Goal: Communication & Community: Answer question/provide support

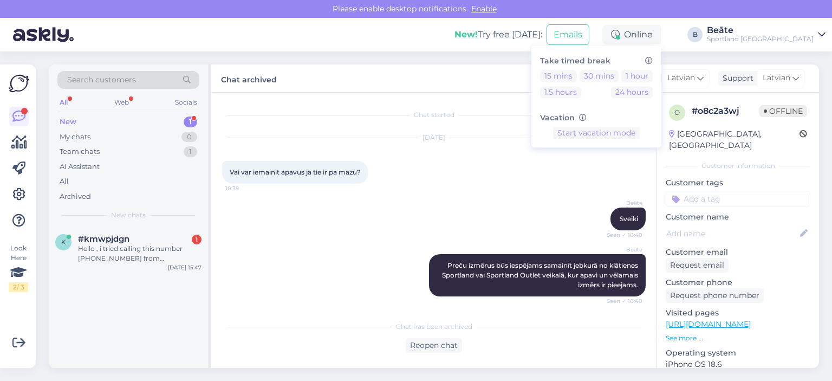
scroll to position [208, 0]
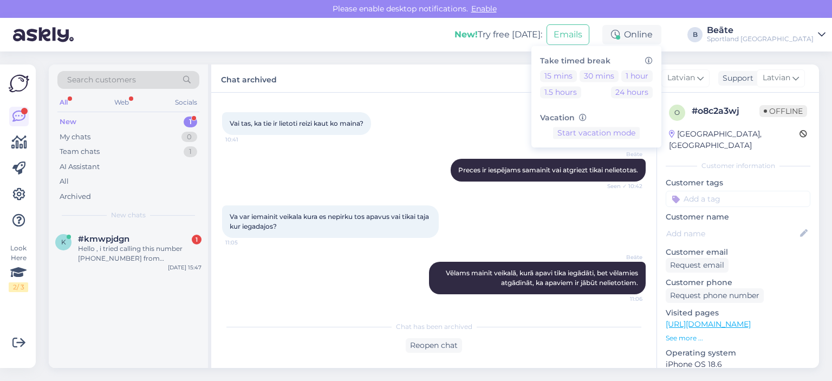
click at [141, 259] on div "Hello , i tried calling this number [PHONE_NUMBER] from [GEOGRAPHIC_DATA], but …" at bounding box center [139, 253] width 123 height 19
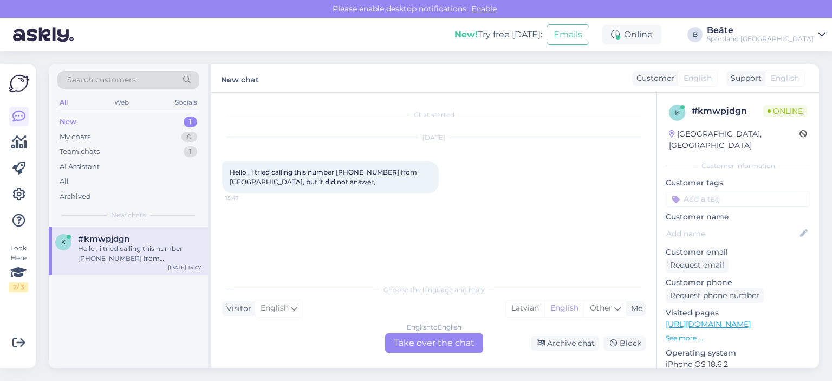
click at [420, 346] on div "English to English Take over the chat" at bounding box center [434, 342] width 98 height 19
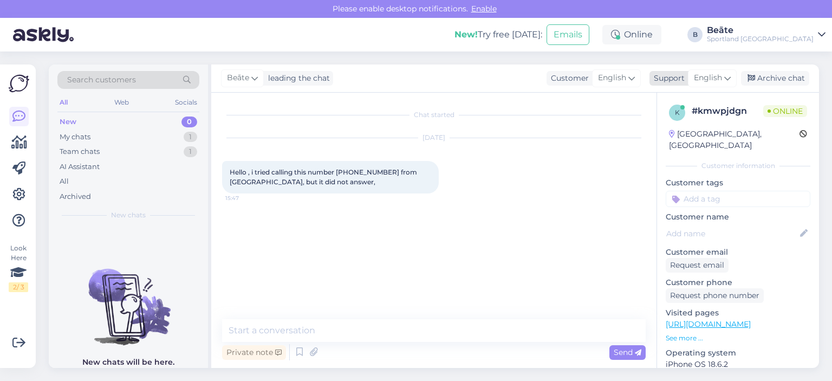
click at [706, 73] on span "English" at bounding box center [708, 78] width 28 height 12
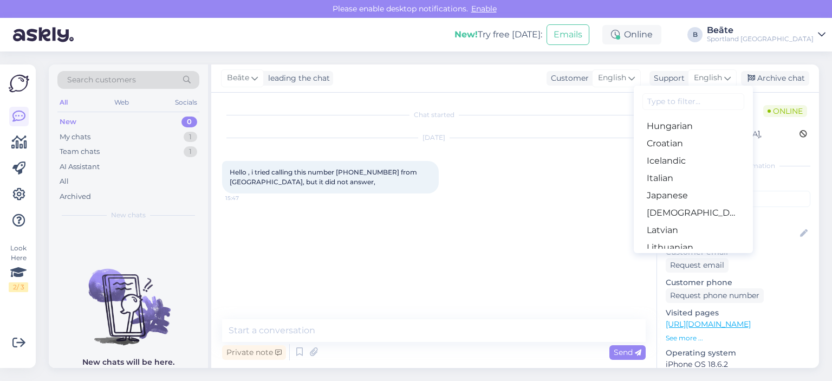
scroll to position [212, 0]
click at [684, 221] on link "Latvian" at bounding box center [692, 225] width 119 height 17
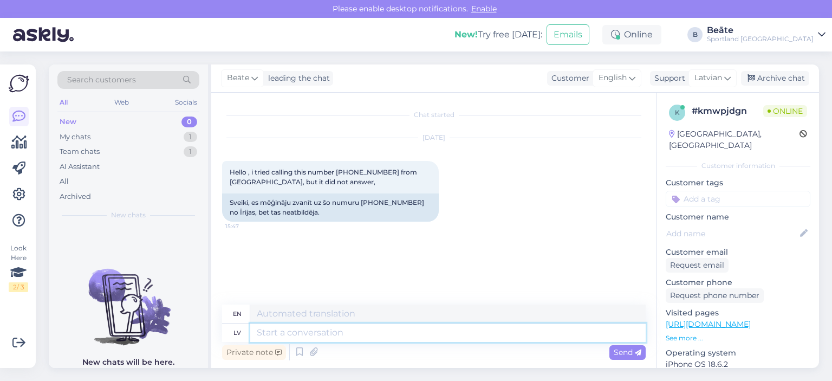
click at [383, 335] on textarea at bounding box center [447, 332] width 395 height 18
type textarea "Sveiki,"
type textarea "Hello,"
type textarea "Sveiki, kā var"
type textarea "Hello, how are you?"
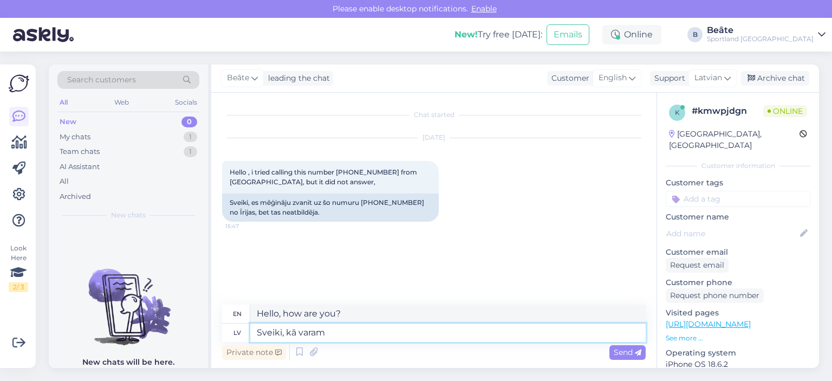
type textarea "Sveiki, kā varam J"
type textarea "Hello, how can we"
type textarea "Sveiki, kā varam Jums pa"
type textarea "Hello, how can we help you?"
type textarea "Sveiki, kā varam Jums palīdzēt?"
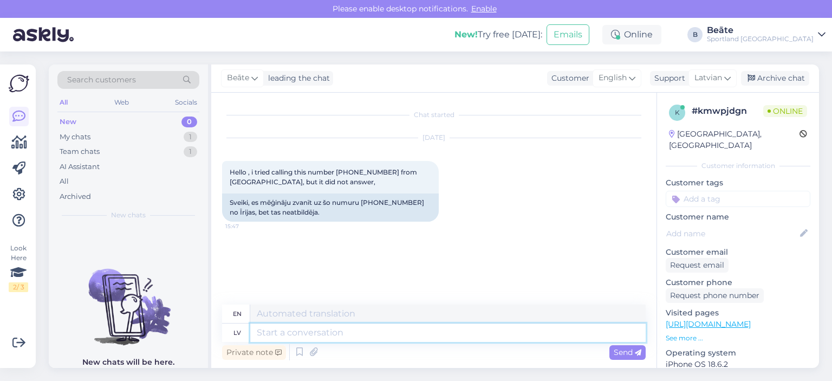
scroll to position [3, 0]
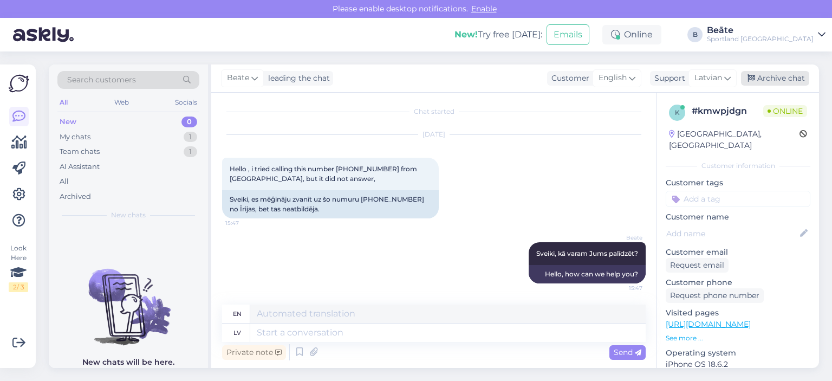
click at [770, 77] on div "Archive chat" at bounding box center [775, 78] width 68 height 15
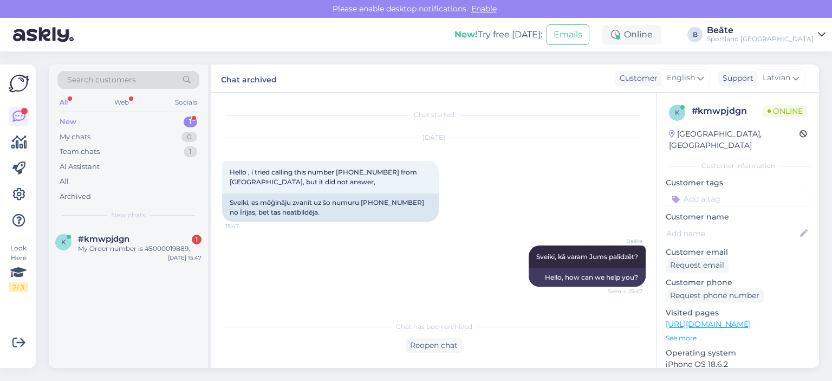
scroll to position [57, 0]
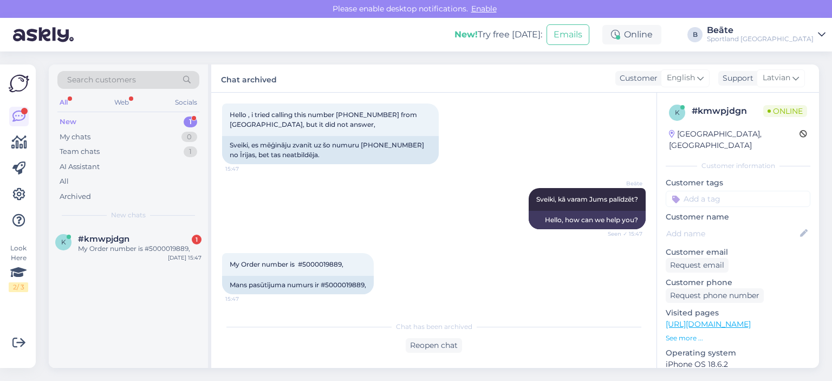
click at [430, 337] on div "Chat has been archived Reopen chat" at bounding box center [433, 333] width 423 height 37
click at [434, 339] on div "Reopen chat" at bounding box center [433, 345] width 56 height 15
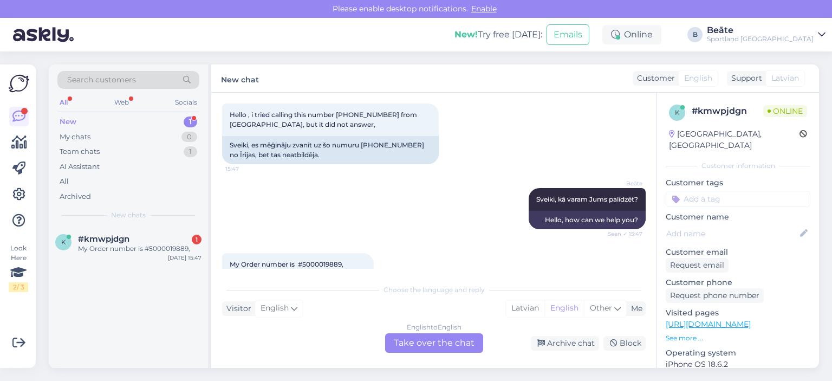
click at [390, 193] on div "[PERSON_NAME], kā varam Jums palīdzēt? Seen ✓ 15:47 Hello, how can we help you?" at bounding box center [433, 208] width 423 height 65
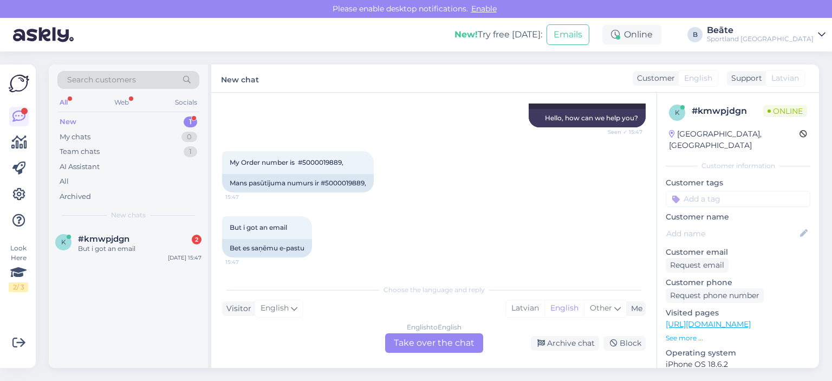
click at [420, 342] on div "English to English Take over the chat" at bounding box center [434, 342] width 98 height 19
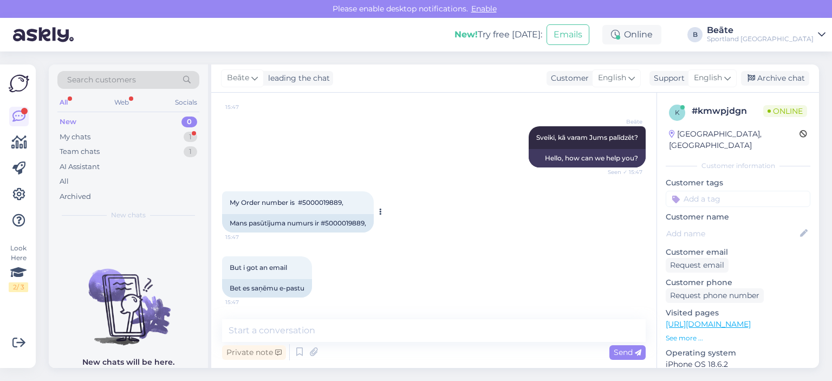
click at [345, 223] on div "Mans pasūtījuma numurs ir #5000019889," at bounding box center [298, 223] width 152 height 18
copy div "5000019889"
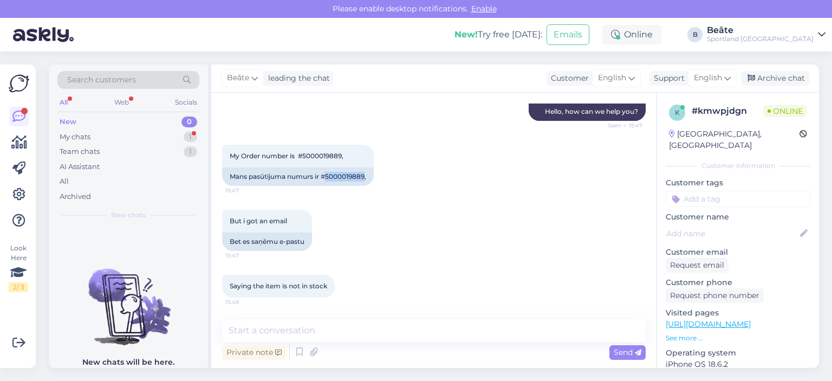
scroll to position [212, 0]
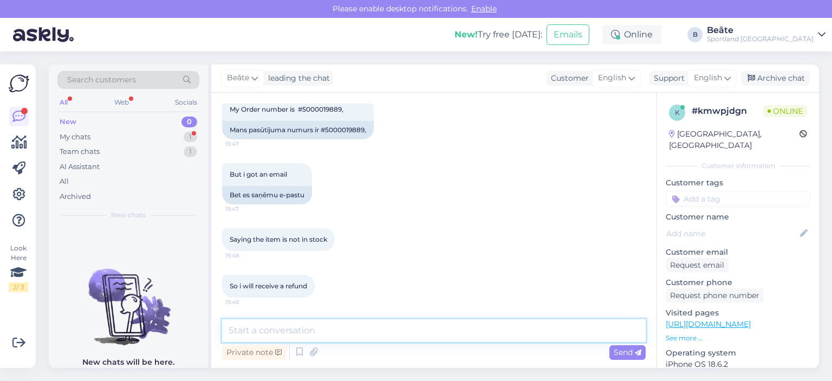
click at [323, 336] on textarea at bounding box center [433, 330] width 423 height 23
click at [716, 78] on span "English" at bounding box center [708, 78] width 28 height 12
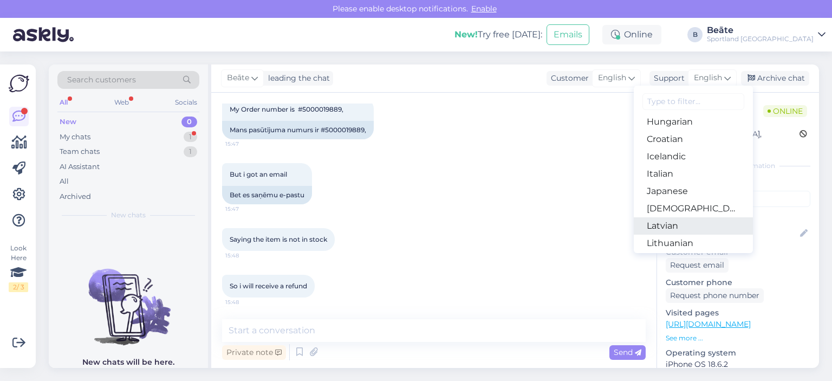
click at [673, 219] on link "Latvian" at bounding box center [692, 225] width 119 height 17
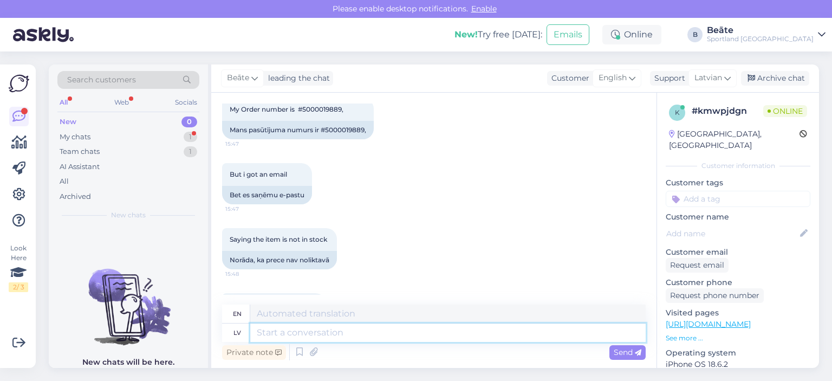
click at [445, 327] on textarea at bounding box center [447, 332] width 395 height 18
type textarea "Vadoties pē"
type textarea "Guided by"
type textarea "Vadoties pēc sistēmā n"
type textarea "Guided by the system"
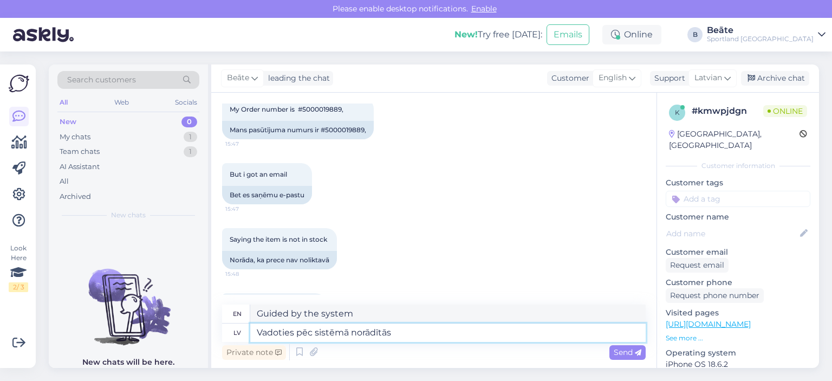
type textarea "Vadoties pēc sistēmā norādītās i"
type textarea "Based on what is specified in the system"
type textarea "Vadoties pēc sistēmā norādītās informācijas r"
type textarea "Based on the information provided in the system"
type textarea "Vadoties pēc sistēmā norādītās informācijas redzam, ka"
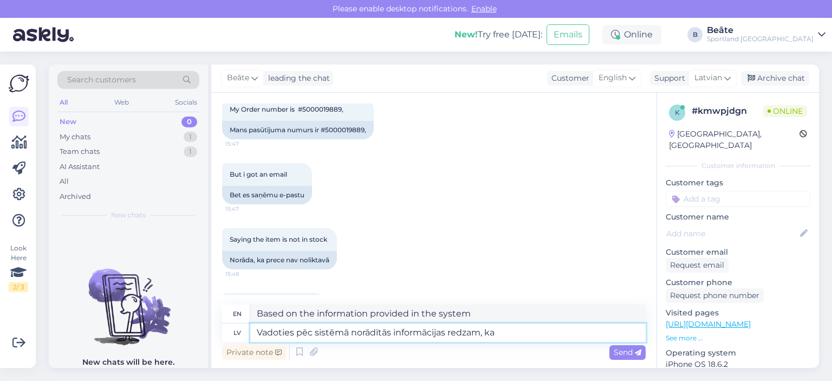
type textarea "Based on the information provided in the system, we see that"
type textarea "Vadoties pēc sistēmā norādītās informācijas redzam, ka naudas a"
type textarea "Based on the information provided in the system, we see that the money"
type textarea "Vadoties pēc sistēmā norādītās informācijas redzam, ka naudas atmaksa"
type textarea "Based on the information provided in the system, we see that the refund"
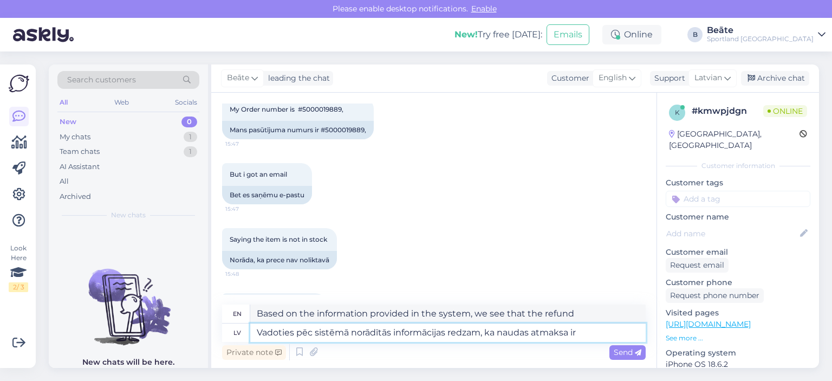
type textarea "Vadoties pēc sistēmā norādītās informācijas redzam, ka naudas atmaksa ir v"
type textarea "Based on the information provided in the system, we see that the refund is"
type textarea "Vadoties pēc sistēmā norādītās informācijas redzam, ka naudas atmaksa ir veikt,a"
type textarea "Based on the information provided in the system, we see that the refund has bee…"
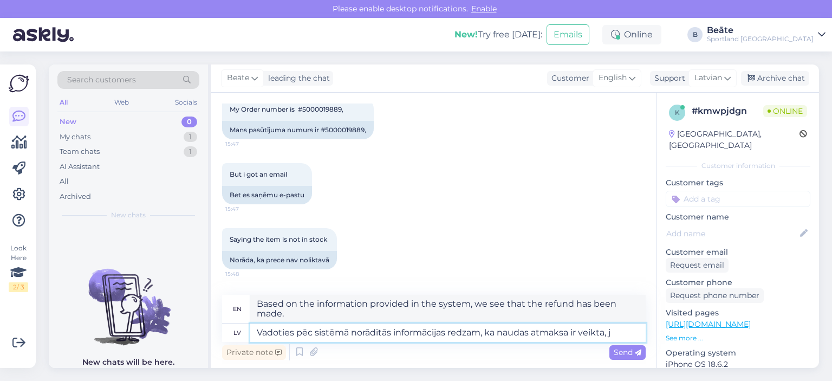
type textarea "Vadoties pēc sistēmā norādītās informācijas redzam, ka naudas atmaksa ir veikta…"
type textarea "Based on the information provided in the system, we see that the refund has bee…"
type textarea "Vadoties pēc sistēmā norādītās informācijas redzam, ka naudas atmaksa ir veikta…"
type textarea "Based on the information provided in the system, we see that the refund has bee…"
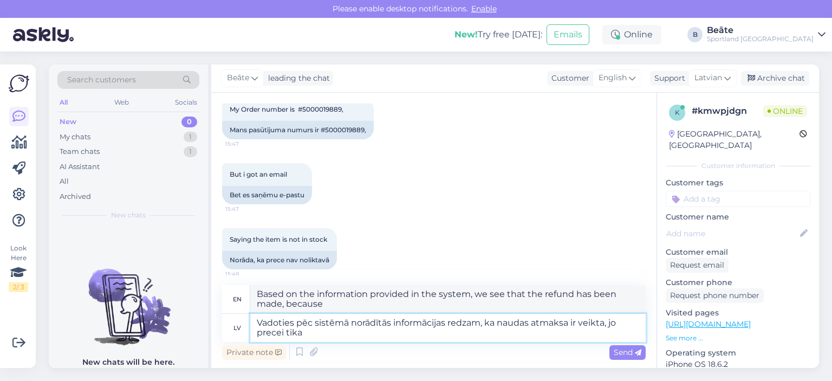
type textarea "Vadoties pēc sistēmā norādītās informācijas redzam, ka naudas atmaksa ir veikta…"
type textarea "Based on the information provided in the system, we see that the refund has bee…"
type textarea "Vadoties pēc sistēmā norādītās informācijas redzam, ka naudas atmaksa ir veikta…"
type textarea "Based on the information provided in the system, we see that the refund has bee…"
type textarea "Vadoties pēc sistēmā norādītās informācijas redzam, ka naudas atmaksa ir veikta…"
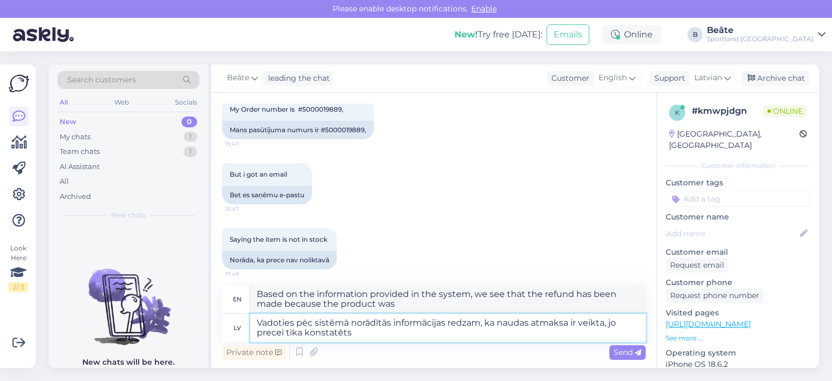
type textarea "Based on the information provided in the system, we see that the refund has bee…"
type textarea "Vadoties pēc sistēmā norādītās informācijas redzam, ka naudas atmaksa ir veikta…"
type textarea "Based on the information provided in the system, we see that the refund has bee…"
type textarea "Vadoties pēc sistēmā norādītās informācijas redzam, ka naudas atmaksa ir veikta…"
type textarea "Based on the information provided in the system, we see that the refund has bee…"
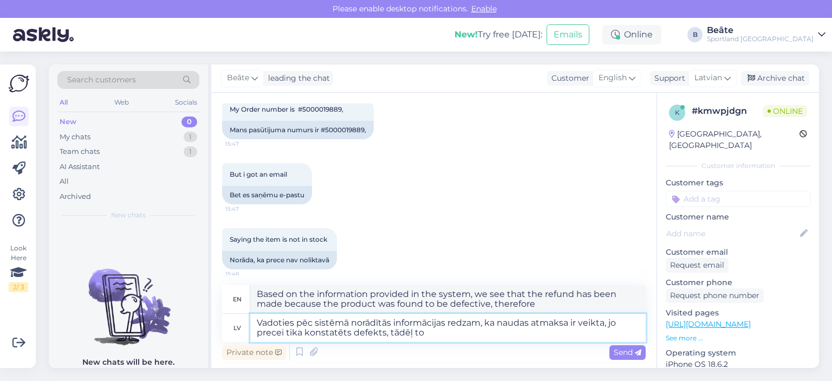
type textarea "Vadoties pēc sistēmā norādītās informācijas redzam, ka naudas atmaksa ir veikta…"
type textarea "Based on the information provided in the system, we see that the refund has bee…"
type textarea "Vadoties pēc sistēmā norādītās informācijas redzam, ka naudas atmaksa ir veikta…"
type textarea "Based on the information provided in the system, we see that the refund has bee…"
type textarea "Vadoties pēc sistēmā norādītās informācijas redzam, ka naudas atmaksa ir veikta…"
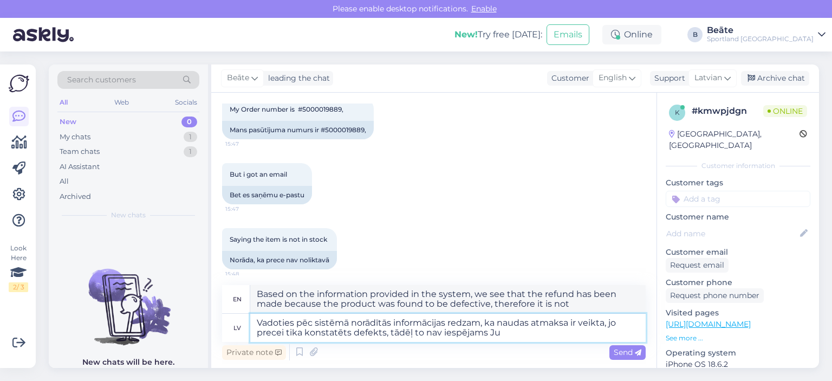
type textarea "Based on the information provided in the system, we see that the refund has bee…"
type textarea "Vadoties pēc sistēmā norādītās informācijas redzam, ka naudas atmaksa ir veikta…"
type textarea "Based on the information provided in the system, we see that the refund has bee…"
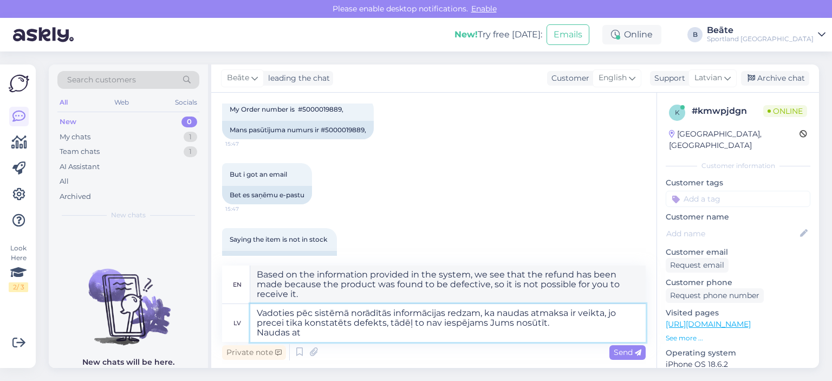
type textarea "Vadoties pēc sistēmā norādītās informācijas redzam, ka naudas atmaksa ir veikta…"
type textarea "Based on the information provided in the system, we see that the refund has bee…"
type textarea "Vadoties pēc sistēmā norādītās informācijas redzam, ka naudas atmaksa ir veikta…"
type textarea "Based on the information provided in the system, we see that the refund has bee…"
type textarea "Vadoties pēc sistēmā norādītās informācijas redzam, ka naudas atmaksa ir veikta…"
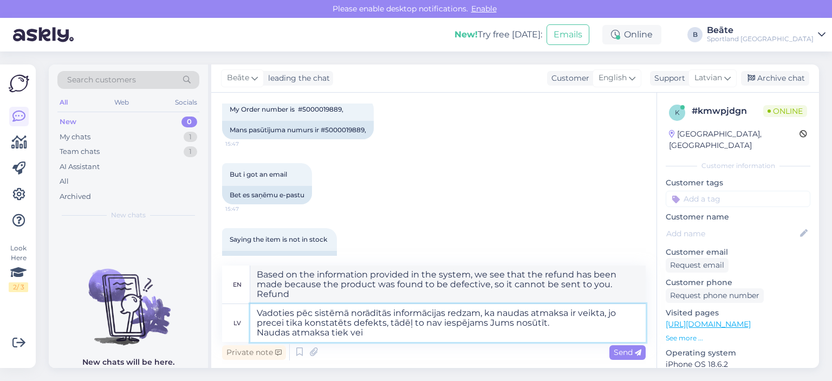
type textarea "Based on the information provided in the system, we see that the refund has bee…"
type textarea "Vadoties pēc sistēmā norādītās informācijas redzam, ka naudas atmaksa ir veikta…"
type textarea "Based on the information provided in the system, we see that the refund has bee…"
type textarea "Vadoties pēc sistēmā norādītās informācijas redzam, ka naudas atmaksa ir veikta…"
type textarea "Based on the information provided in the system, we see that the refund has bee…"
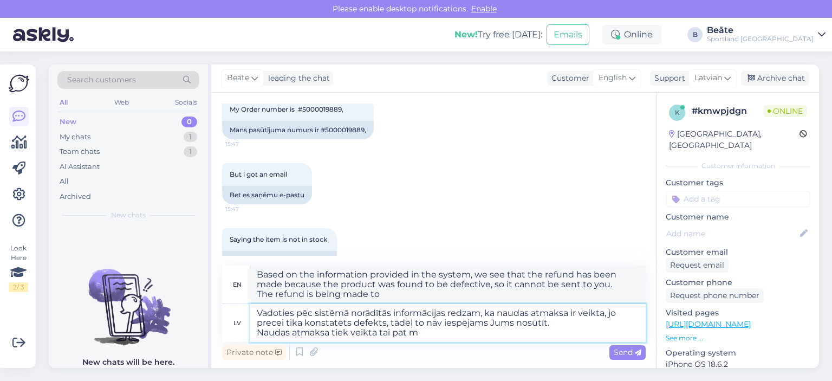
type textarea "Vadoties pēc sistēmā norādītās informācijas redzam, ka naudas atmaksa ir veikta…"
type textarea "Based on the information provided in the system, we see that the refund has bee…"
type textarea "Vadoties pēc sistēmā norādītās informācijas redzam, ka naudas atmaksa ir veikta…"
type textarea "Based on the information provided in the system, we see that the refund has bee…"
type textarea "Vadoties pēc sistēmā norādītās informācijas redzam, ka naudas atmaksa ir veikta…"
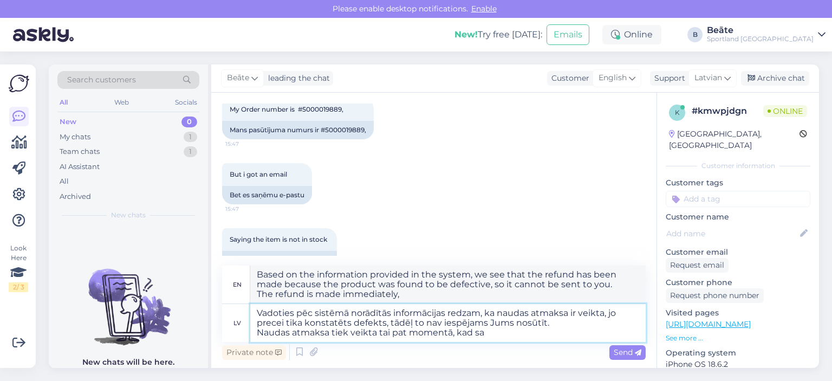
type textarea "Based on the information provided in the system, we see that the refund has bee…"
type textarea "Vadoties pēc sistēmā norādītās informācijas redzam, ka naudas atmaksa ir veikta…"
type textarea "Based on the information provided in the system, we see that the refund has bee…"
type textarea "Vadoties pēc sistēmā norādītās informācijas redzam, ka naudas atmaksa ir veikta…"
type textarea "Based on the information provided in the system, we see that the refund has bee…"
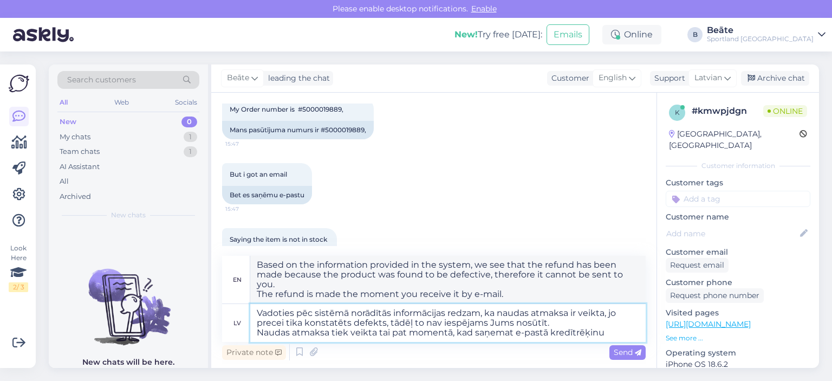
type textarea "Vadoties pēc sistēmā norādītās informācijas redzam, ka naudas atmaksa ir veikta…"
type textarea "Based on the information provided in the system, we see that the refund has bee…"
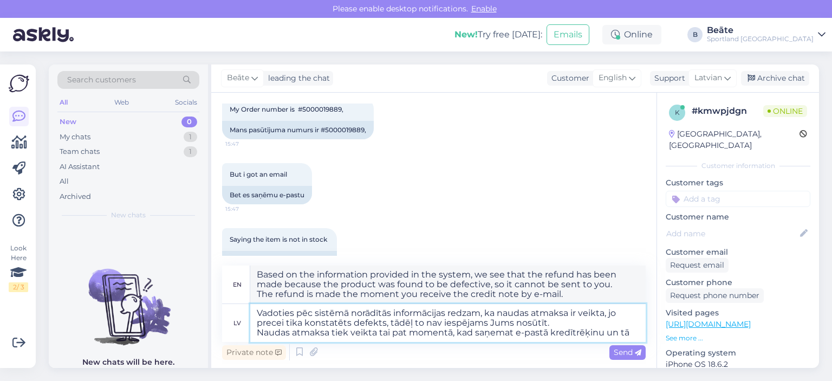
type textarea "Vadoties pēc sistēmā norādītās informācijas redzam, ka naudas atmaksa ir veikta…"
type textarea "Based on the information provided in the system, we see that the refund has bee…"
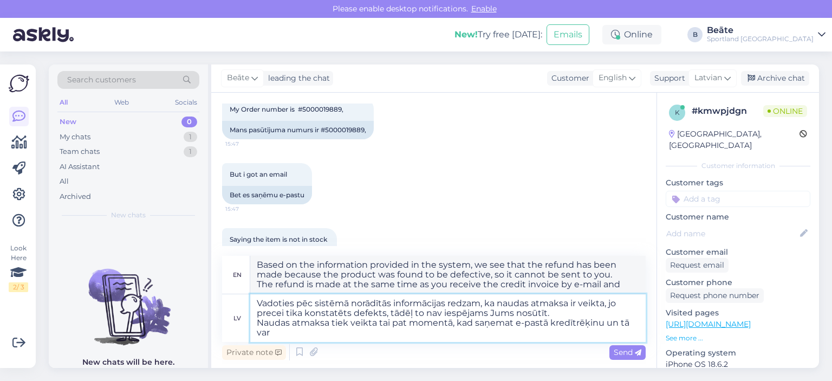
type textarea "Vadoties pēc sistēmā norādītās informācijas redzam, ka naudas atmaksa ir veikta…"
type textarea "Based on the information provided in the system, we see that the refund has bee…"
type textarea "Vadoties pēc sistēmā norādītās informācijas redzam, ka naudas atmaksa ir veikta…"
type textarea "Based on the information provided in the system, we see that the refund has bee…"
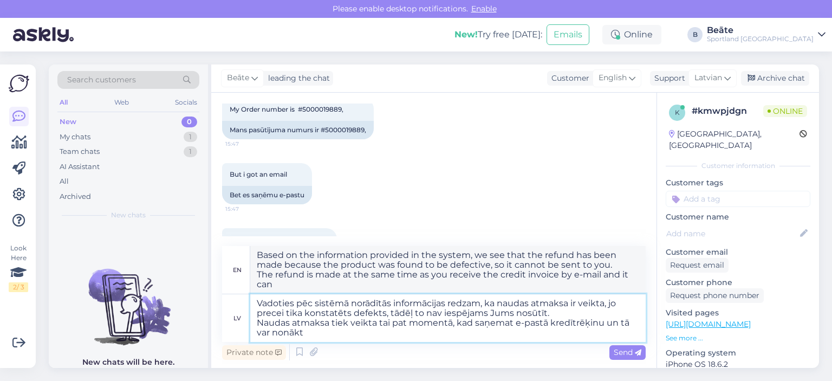
type textarea "Vadoties pēc sistēmā norādītās informācijas redzam, ka naudas atmaksa ir veikta…"
type textarea "Based on the information provided in the system, we see that the refund has bee…"
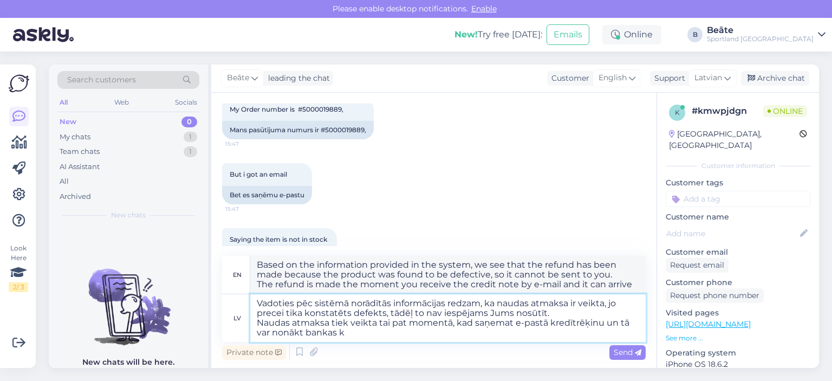
type textarea "Vadoties pēc sistēmā norādītās informācijas redzam, ka naudas atmaksa ir veikta…"
type textarea "Based on the information provided in the system, we see that the refund has bee…"
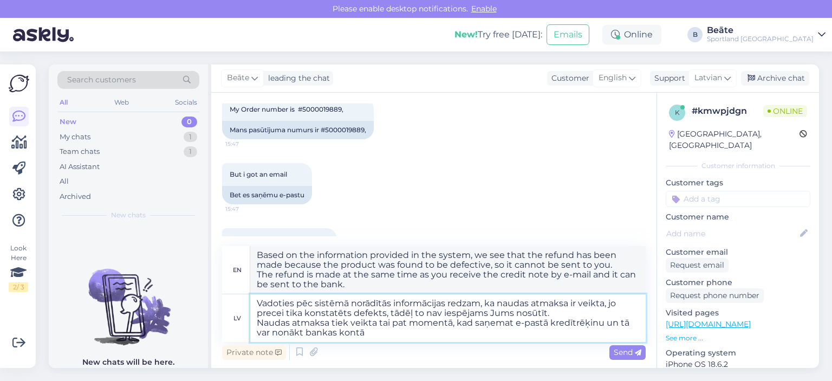
type textarea "Vadoties pēc sistēmā norādītās informācijas redzam, ka naudas atmaksa ir veikta…"
type textarea "Based on the information provided in the system, we see that the refund has bee…"
type textarea "Vadoties pēc sistēmā norādītās informācijas redzam, ka naudas atmaksa ir veikta…"
type textarea "Based on the information provided in the system, we see that the refund has bee…"
type textarea "Vadoties pēc sistēmā norādītās informācijas redzam, ka naudas atmaksa ir veikta…"
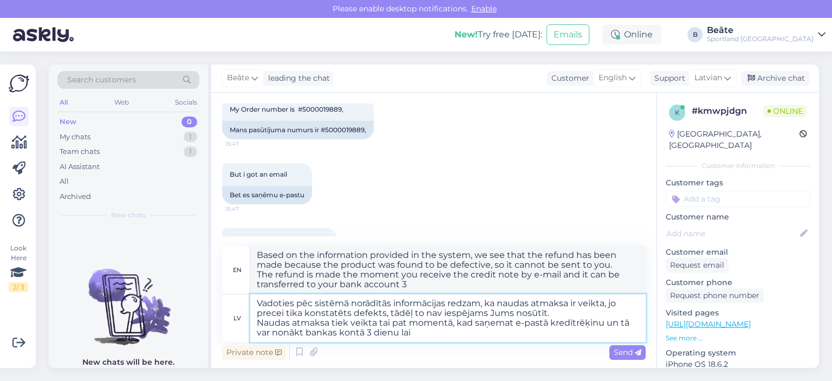
type textarea "Based on the information provided in the system, we see that the refund has bee…"
type textarea "Vadoties pēc sistēmā norādītās informācijas redzam, ka naudas atmaksa ir veikta…"
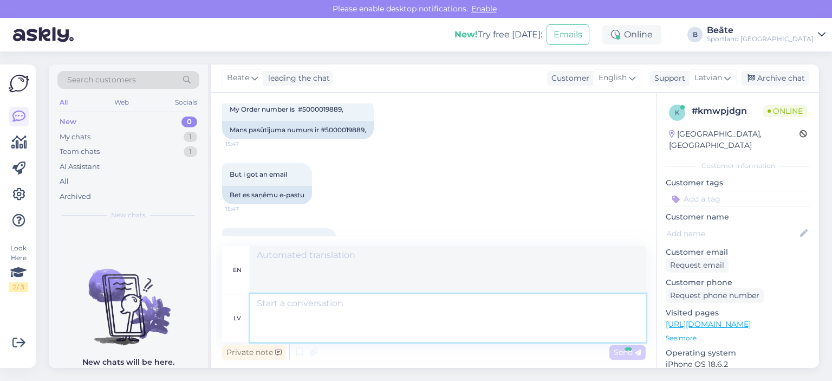
scroll to position [416, 0]
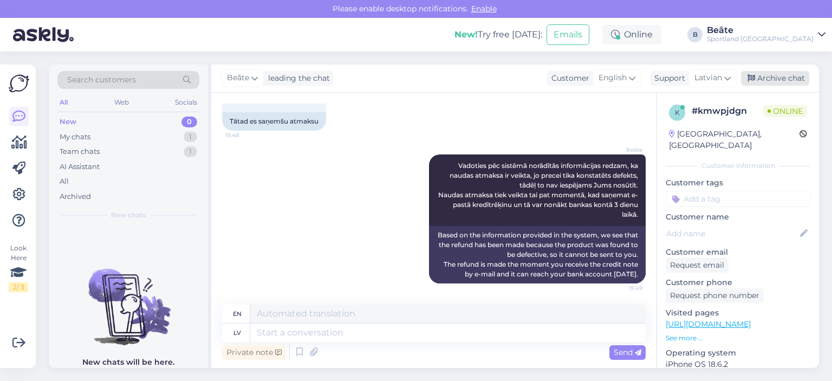
click at [767, 82] on div "Archive chat" at bounding box center [775, 78] width 68 height 15
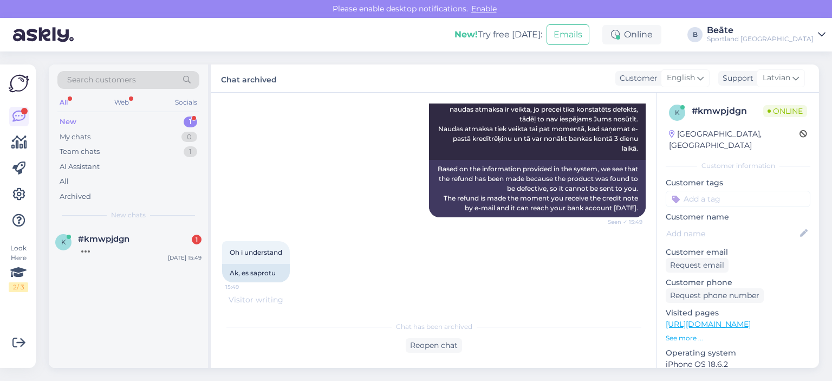
scroll to position [535, 0]
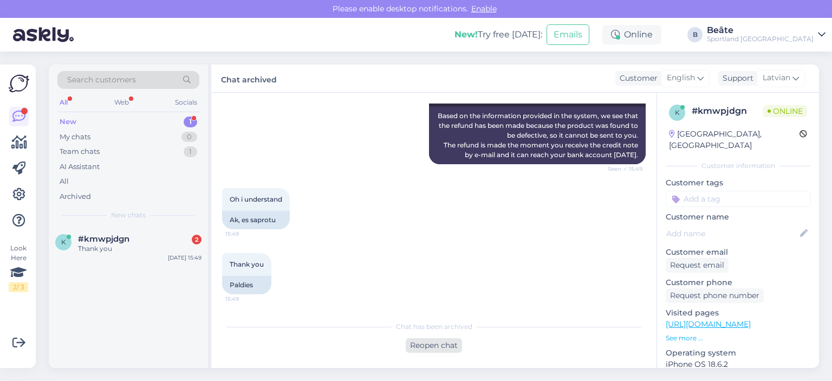
click at [428, 343] on div "Reopen chat" at bounding box center [433, 345] width 56 height 15
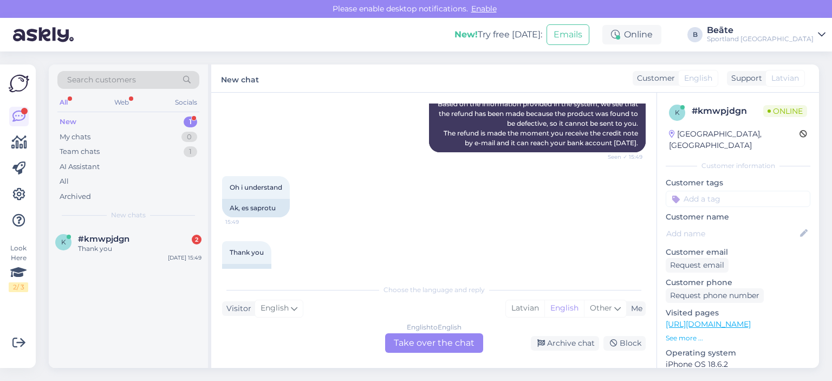
click at [428, 343] on div "English to English Take over the chat" at bounding box center [434, 342] width 98 height 19
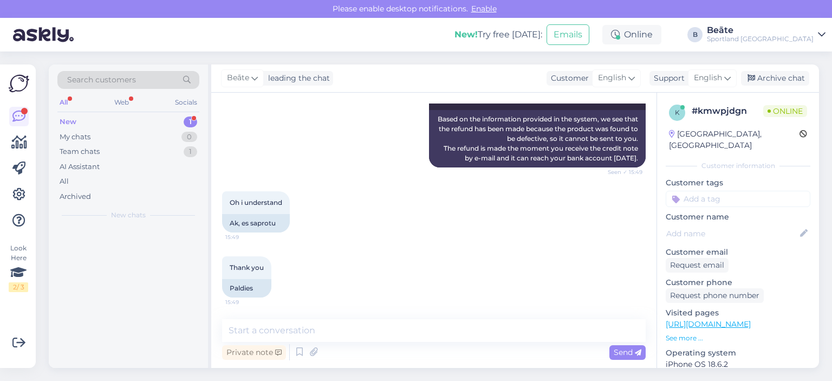
scroll to position [532, 0]
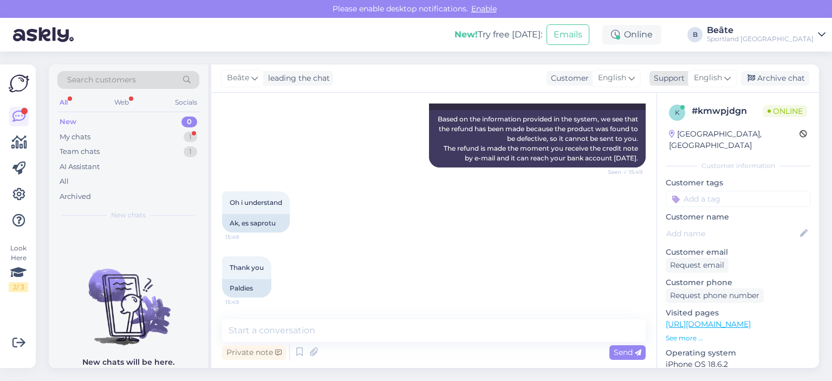
click at [723, 76] on div "English" at bounding box center [712, 77] width 49 height 17
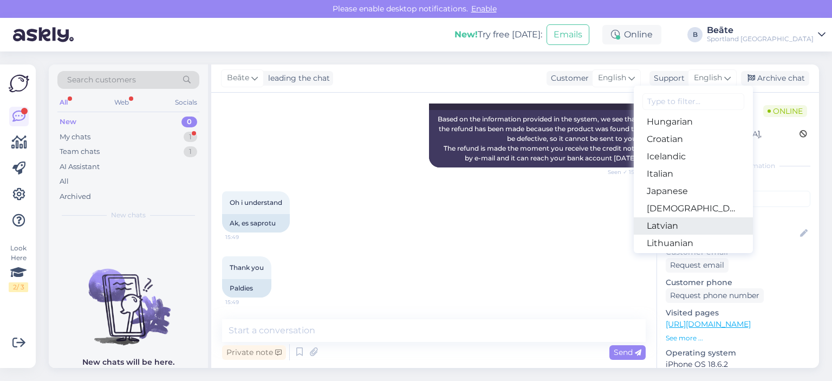
click at [673, 225] on link "Latvian" at bounding box center [692, 225] width 119 height 17
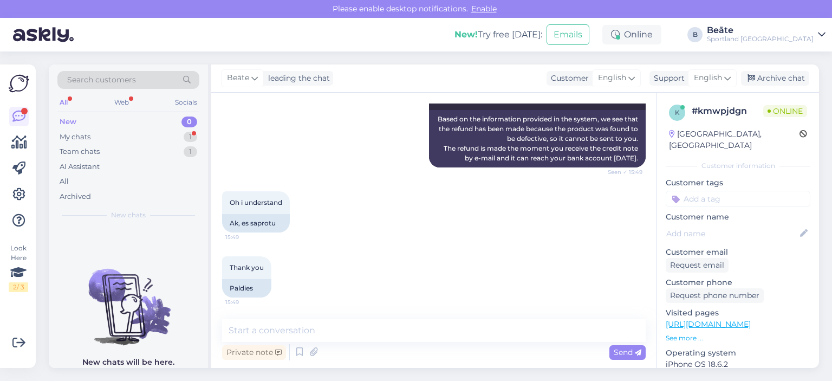
scroll to position [546, 0]
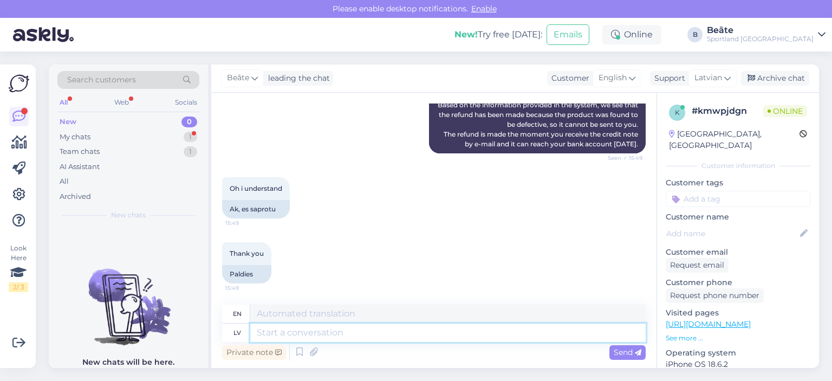
click at [389, 331] on textarea at bounding box center [447, 332] width 395 height 18
type textarea "Atvainojamies pa"
type textarea "We apologize."
type textarea "Atvainojamies par sag"
type textarea "We apologize for"
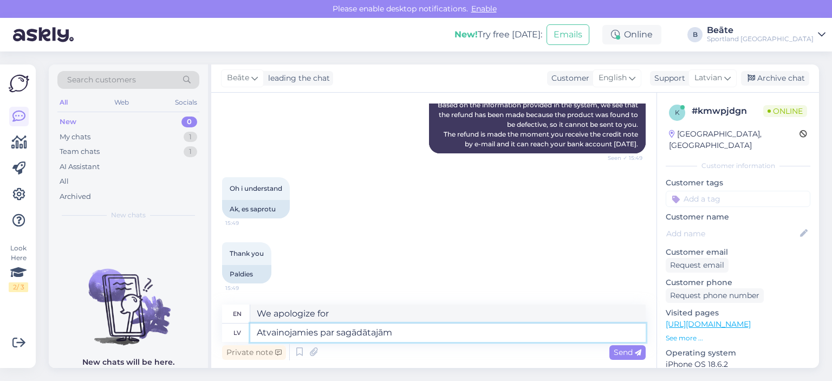
type textarea "Atvainojamies par sagādātajām n"
type textarea "We apologize for the inconvenience caused."
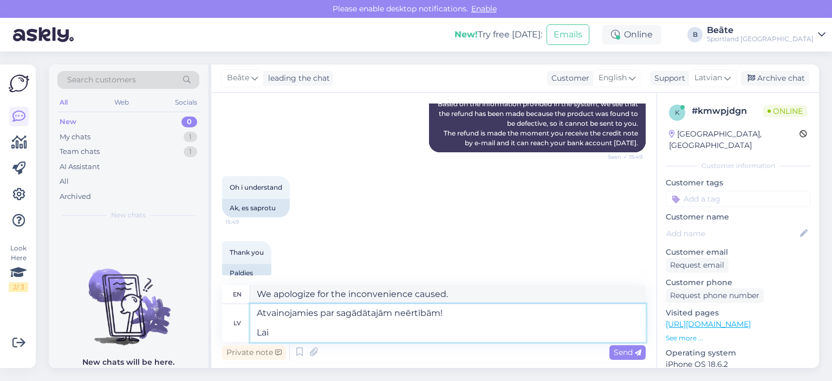
type textarea "Atvainojamies par sagādātajām neērtībām! Lai J"
type textarea "We apologize for the inconvenience! To"
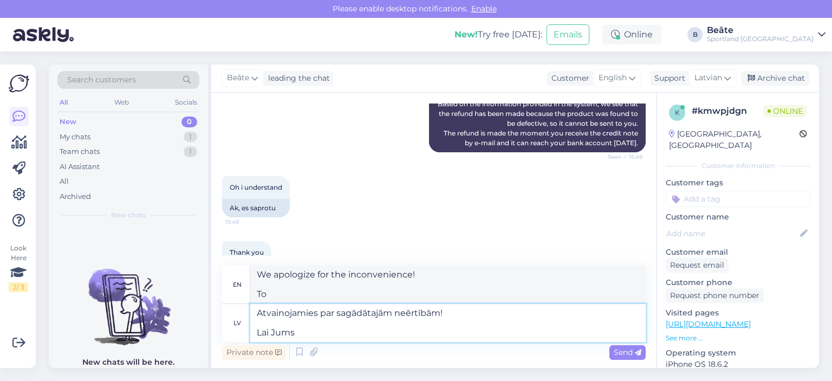
type textarea "Atvainojamies par sagādātajām neērtībām! Lai Jums j"
type textarea "We apologize for the inconvenience! May you"
type textarea "Atvainojamies par sagādātajām neērtībām! Lai Jums jauka di"
type textarea "We apologize for the inconvenience! Have a nice day!"
type textarea "Atvainojamies par sagādātajām neērtībām! Lai Jums jauka diena!"
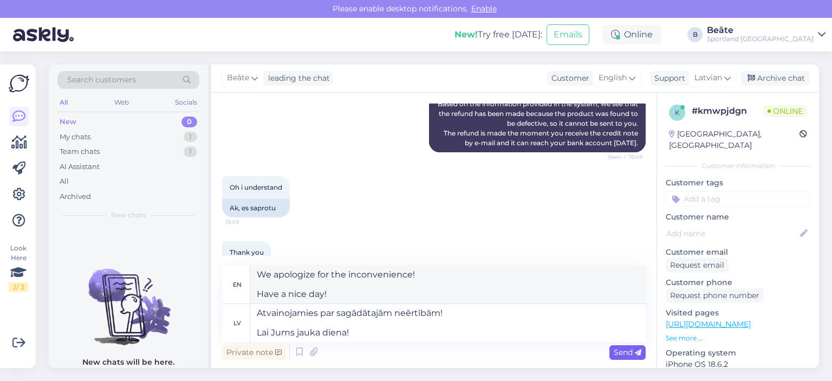
click at [627, 357] on div "Send" at bounding box center [627, 352] width 36 height 15
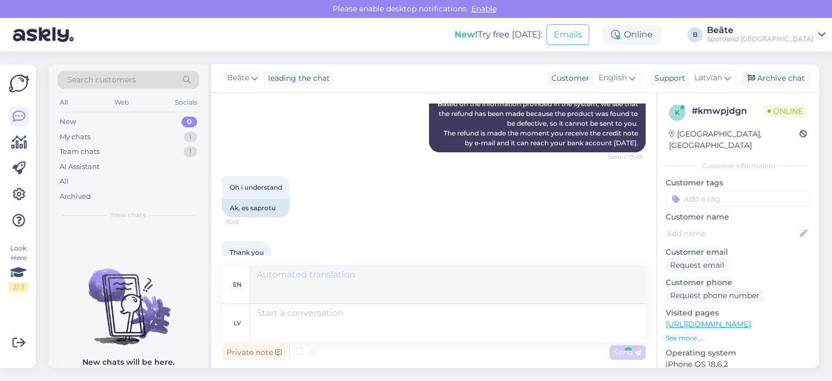
scroll to position [650, 0]
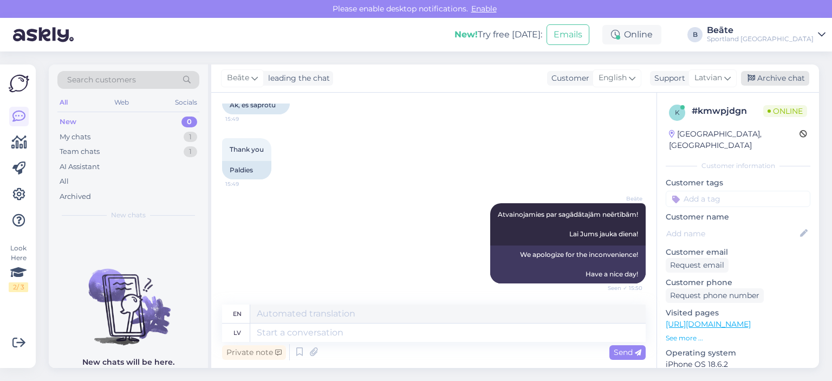
click at [771, 80] on div "Archive chat" at bounding box center [775, 78] width 68 height 15
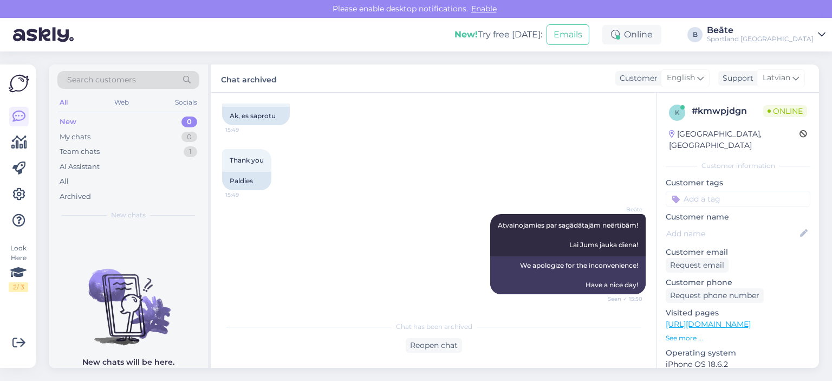
scroll to position [723, 0]
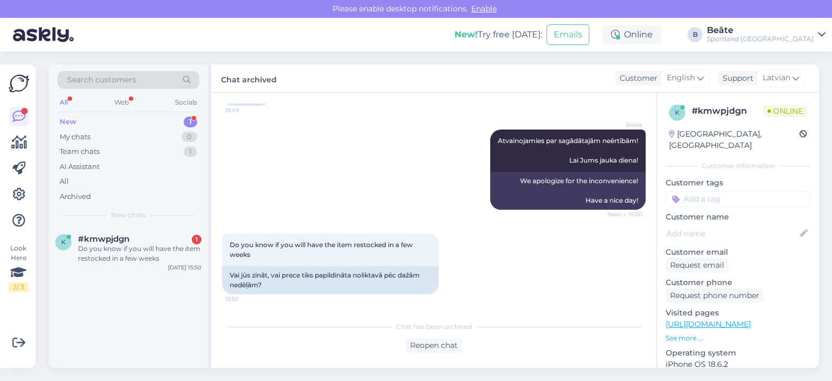
click at [392, 164] on div "[PERSON_NAME] Atvainojamies par sagādātajām neērtībām! Lai Jums jauka diena! Se…" at bounding box center [433, 169] width 423 height 104
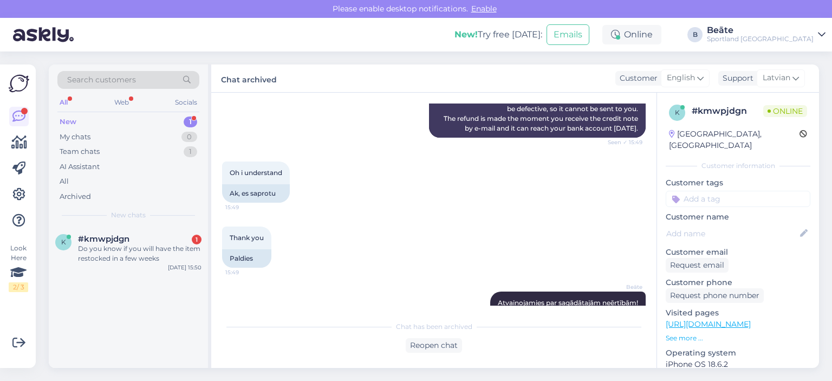
scroll to position [561, 0]
click at [429, 348] on div "Reopen chat" at bounding box center [433, 345] width 56 height 15
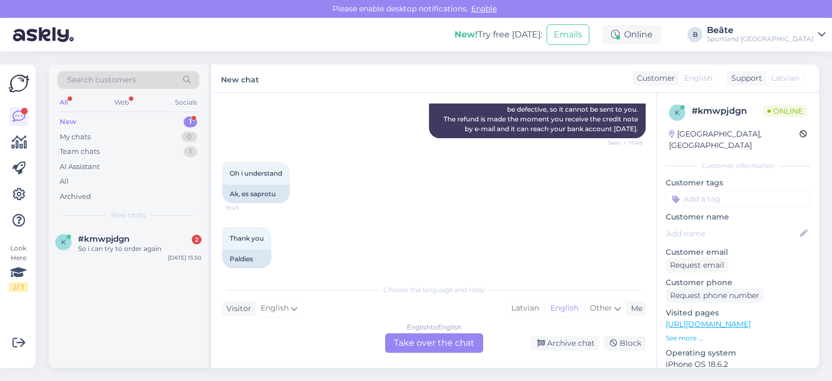
scroll to position [825, 0]
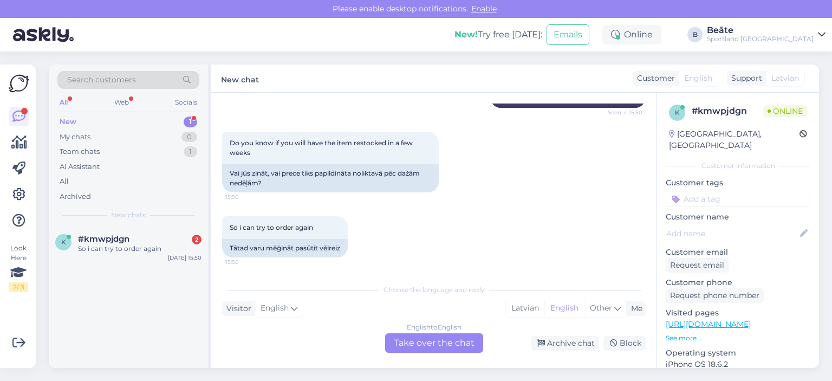
click at [396, 338] on div "English to English Take over the chat" at bounding box center [434, 342] width 98 height 19
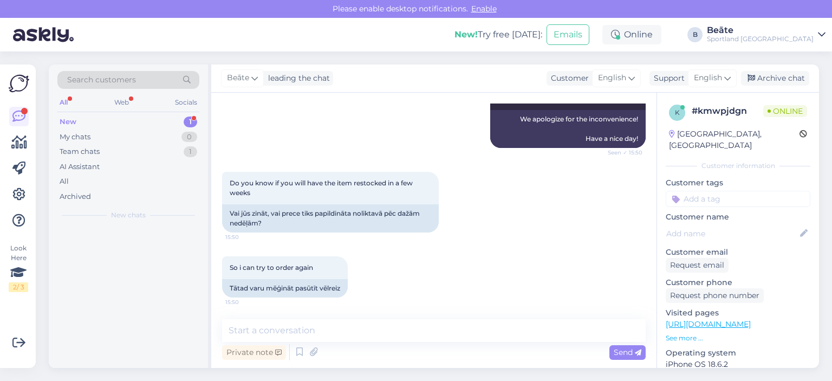
scroll to position [785, 0]
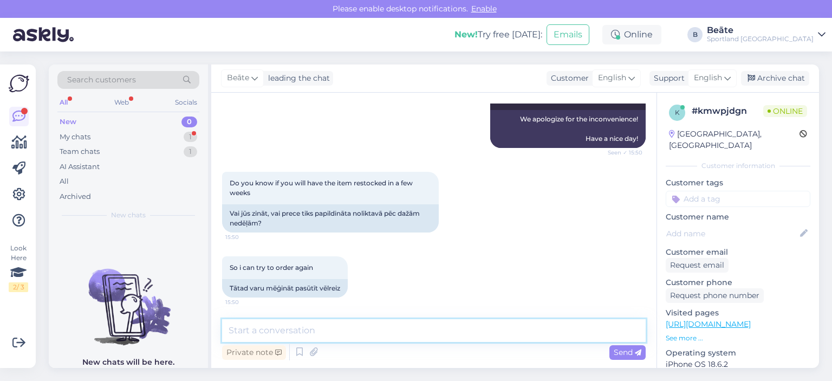
click at [405, 340] on textarea at bounding box center [433, 330] width 423 height 23
click at [711, 80] on span "English" at bounding box center [708, 78] width 28 height 12
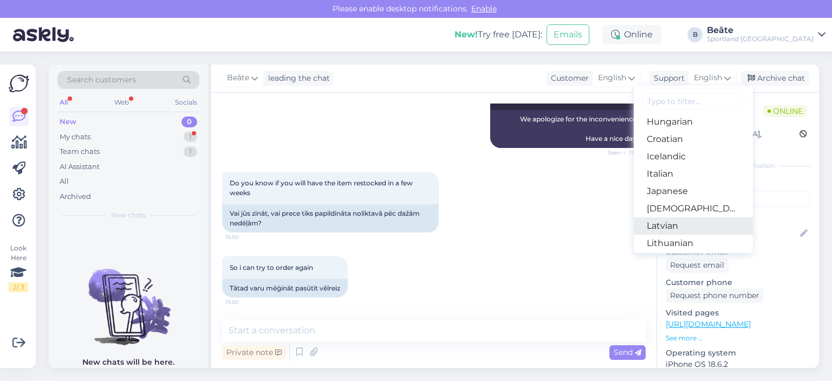
click at [672, 222] on link "Latvian" at bounding box center [692, 225] width 119 height 17
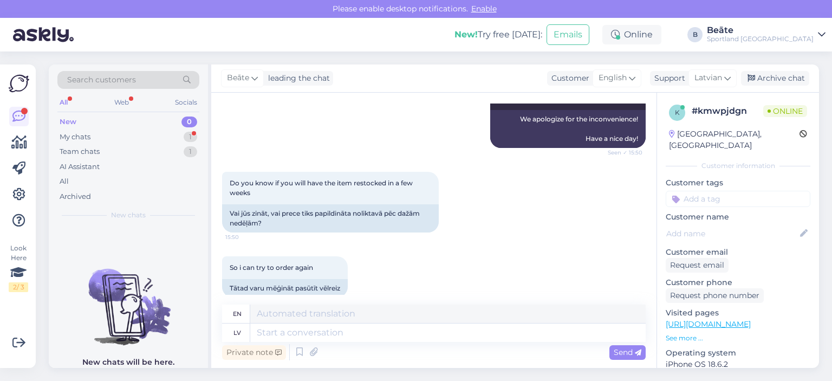
scroll to position [799, 0]
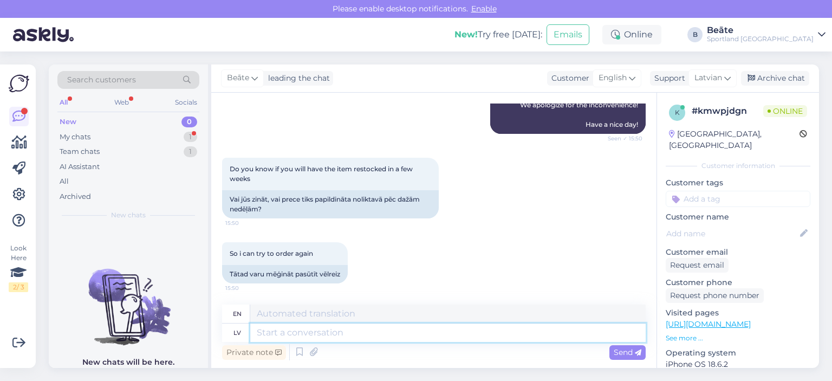
click at [435, 330] on textarea at bounding box center [447, 332] width 395 height 18
type textarea "Šai pr"
type textarea "This one"
type textarea "Šai precei"
type textarea "For this product"
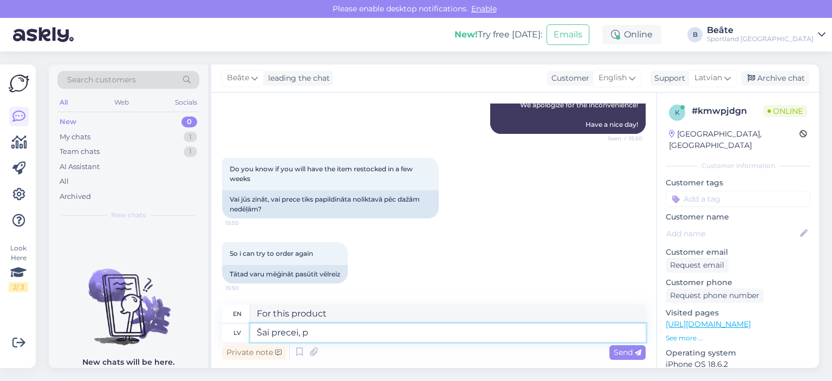
type textarea "Šai precei, [GEOGRAPHIC_DATA]"
type textarea "For this product,"
type textarea "Šai precei, pagaidām,"
type textarea "For this product, for now,"
type textarea "Šai precei, pagaidām, nav pl"
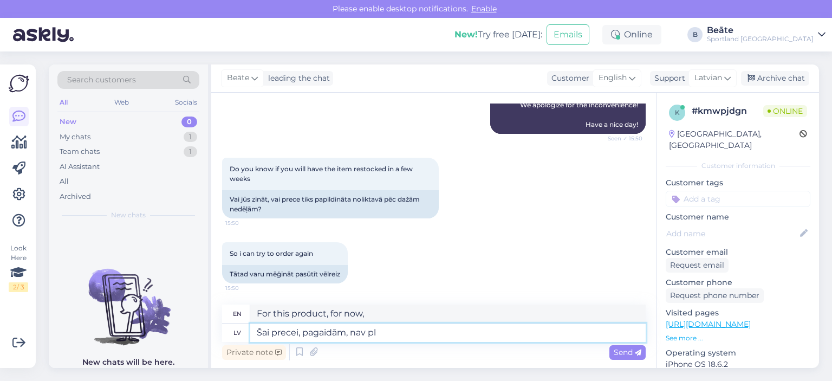
type textarea "This product does not currently have"
type textarea "Šai precei, pagaidām, nav plānots p"
type textarea "There are currently no plans for this product."
type textarea "Šai precei, pagaidām, nav plānots papildinājums."
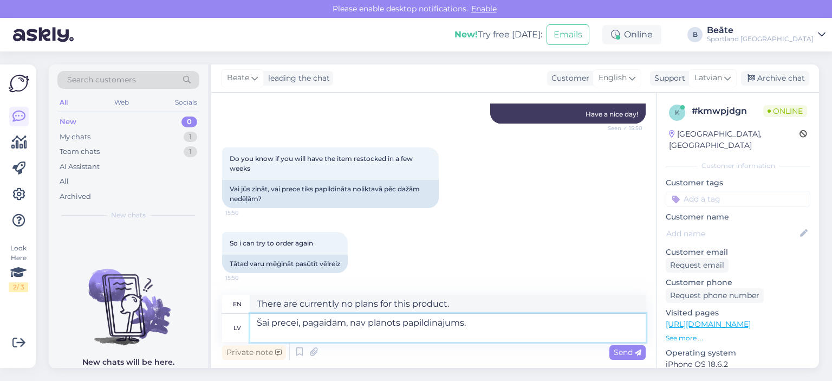
scroll to position [821, 0]
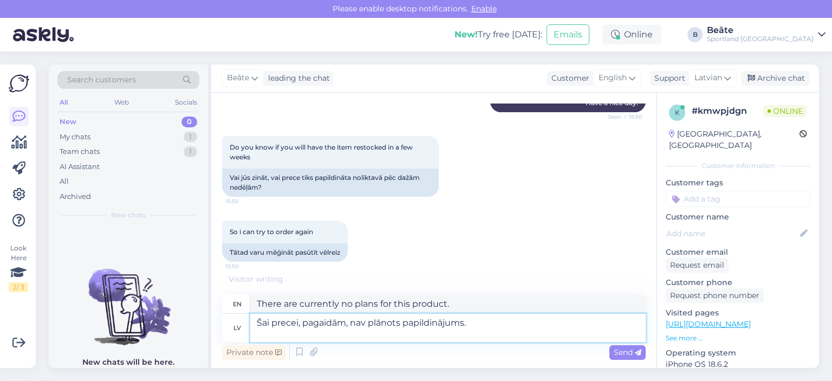
type textarea "There are no planned additions to this product at this time."
type textarea "Šai precei, pagaidām, nav plānots papildinājums. Kad un"
type textarea "There are no planned additions to this product yet. When"
type textarea "Šai precei, pagaidām, nav plānots papildinājums. Kad un"
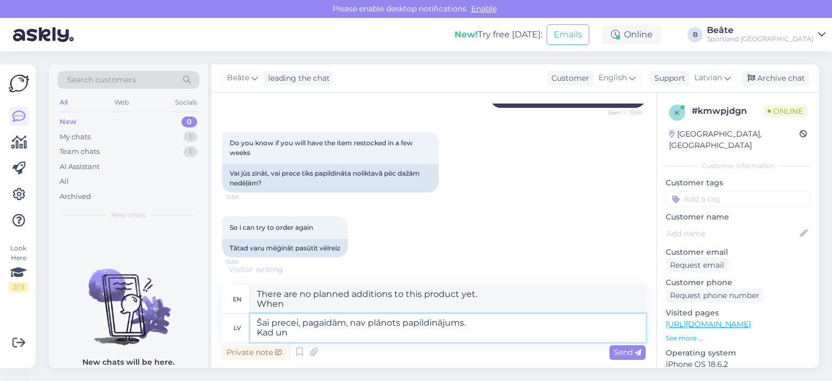
type textarea "There are no planned additions to this product at this time. When and"
type textarea "Šai precei, pagaidām, nav plānots papildinājums. Kad"
type textarea "There are no planned additions to this product yet. When"
type textarea "Šai precei, pagaidām, nav plānots papildinājums. Vai u"
type textarea "There are currently no planned additions to this product. Or"
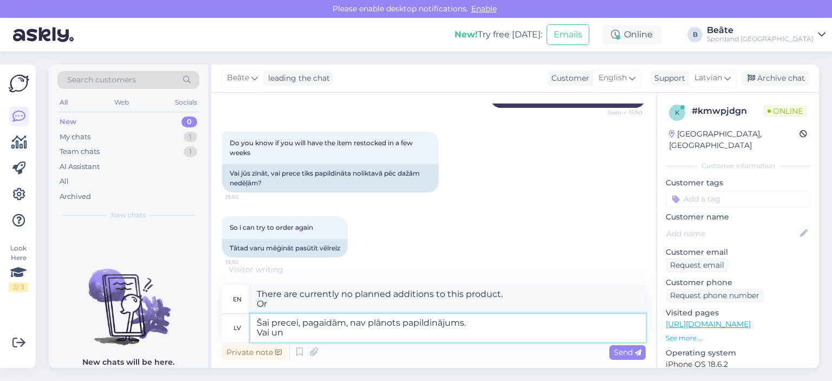
type textarea "Šai precei, pagaidām, nav plānots papildinājums. Vai un"
type textarea "There are no planned additions to this product yet. Or and"
type textarea "Šai precei, pagaidām, nav plānots papildinājums. Vai un kad ta"
type textarea "There are no planned additions to this product yet. Whether and when"
type textarea "Šai precei, pagaidām, nav plānots papildinājums. Vai un kad tas va"
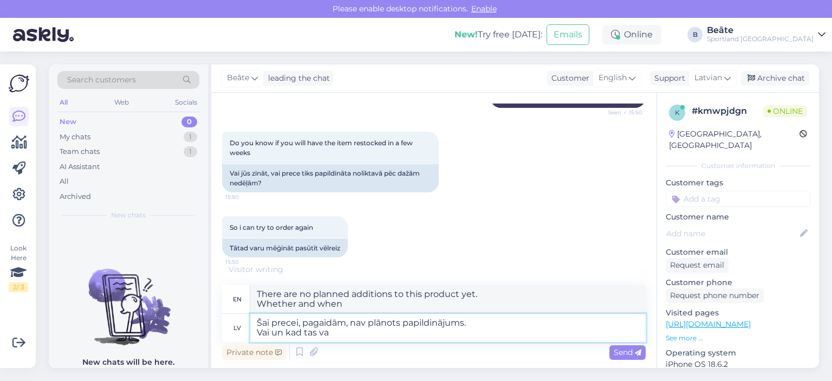
type textarea "There are currently no planned additions to this product. Will it be added and …"
type textarea "Šai precei, pagaidām, nav plānots papildinājums. Vai un kad tas varētu n"
type textarea "There are no planned additions to this product yet. If and when could it be"
type textarea "Šai precei, pagaidām, nav plānots papildinājums. Vai un kad tas varētu notikt, …"
type textarea "There are no planned additions to this product at this time. If and when could …"
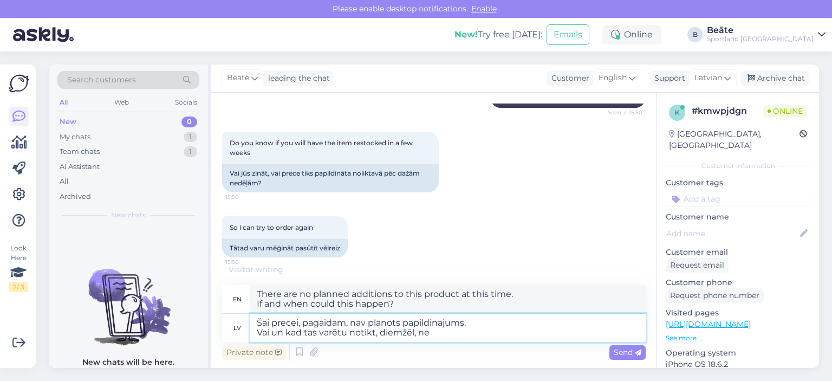
type textarea "Šai precei, pagaidām, nav plānots papildinājums. Vai un kad tas varētu notikt, …"
type textarea "There are no planned additions to this product yet. If and when could this happ…"
type textarea "Šai precei, pagaidām, nav plānots papildinājums. Vai un kad tas varētu notikt, …"
type textarea "There are no planned additions to this product at this time. Unfortunately, it …"
type textarea "Šai precei, pagaidām, nav plānots papildinājums. Vai un kad tas varētu notikt, …"
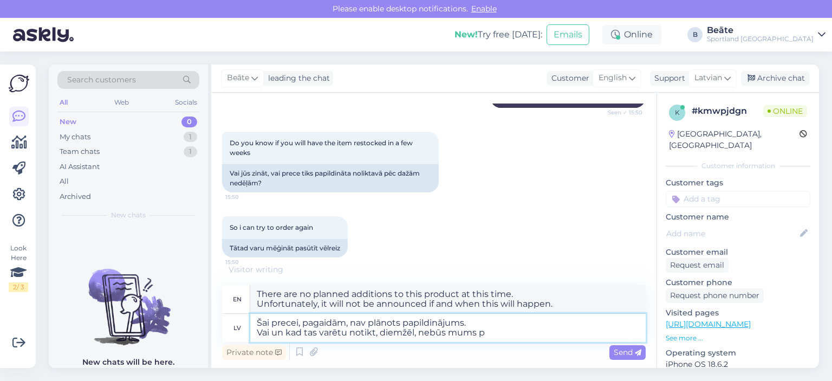
type textarea "There are no planned additions to this product at the moment. Unfortunately, we…"
type textarea "Šai precei, pagaidām, nav plānots papildinājums. Vai un kad tas varētu notikt, …"
type textarea "There are no planned additions to this product at the moment. Unfortunately, we…"
type textarea "Šai precei, pagaidām, nav plānots papildinājums. Vai un kad tas varētu notikt, …"
type textarea "There are no planned additions to this product at the moment. Unfortunately, we…"
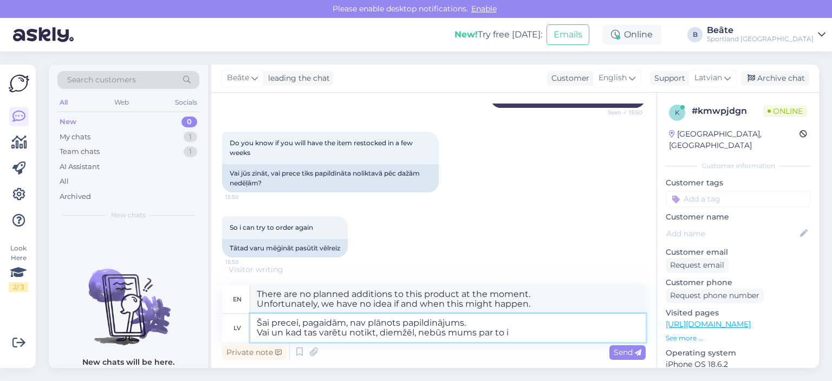
scroll to position [819, 0]
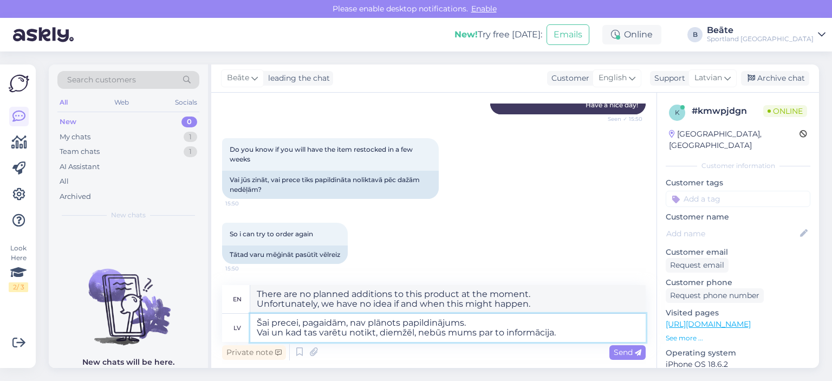
type textarea "Šai precei, pagaidām, nav plānots papildinājums. Vai un kad tas varētu notikt, …"
type textarea "There are no planned additions to this product at this time. Unfortunately, we …"
type textarea "Šai precei, pagaidām, nav plānots papildinājums. Vai un kad tas varētu notikt, …"
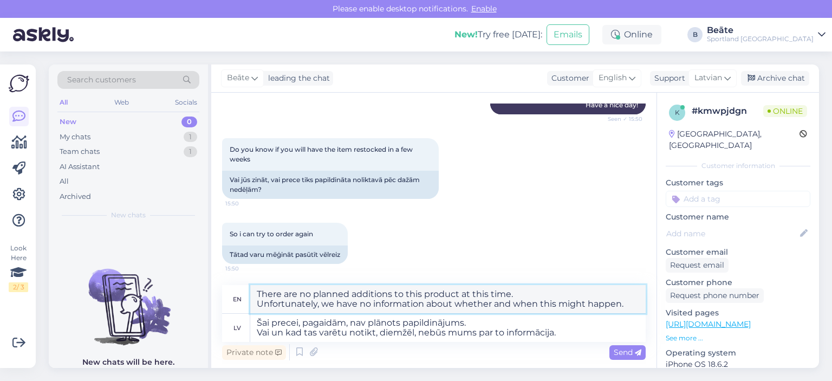
drag, startPoint x: 515, startPoint y: 294, endPoint x: 494, endPoint y: 292, distance: 21.8
click at [494, 292] on textarea "There are no planned additions to this product at this time. Unfortunately, we …" at bounding box center [447, 299] width 395 height 28
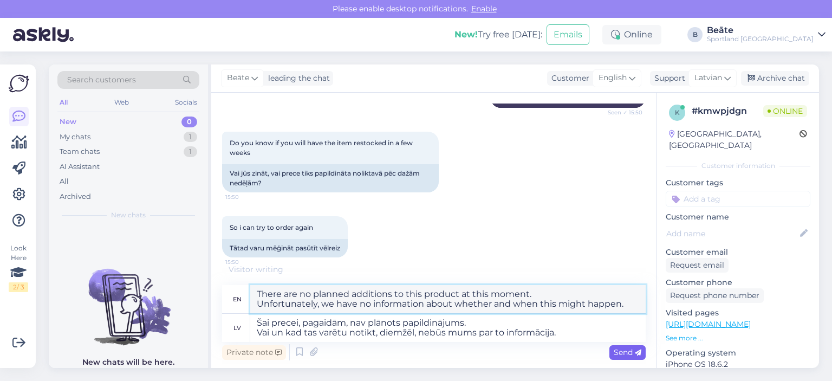
type textarea "There are no planned additions to this product at this moment. Unfortunately, w…"
click at [624, 348] on span "Send" at bounding box center [627, 352] width 28 height 10
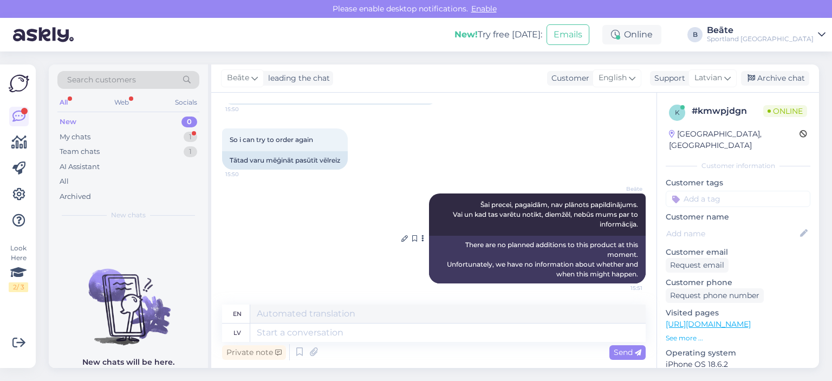
scroll to position [978, 0]
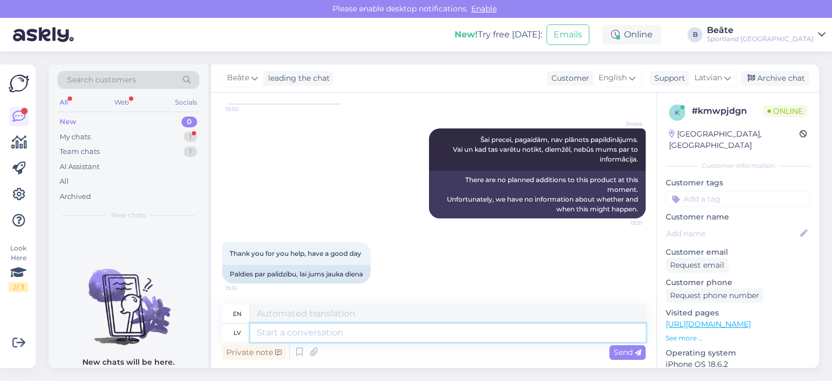
click at [459, 335] on textarea at bounding box center [447, 332] width 395 height 18
type textarea "Jums a"
type textarea "For you"
type textarea "Jums arī jauk"
type textarea "You too"
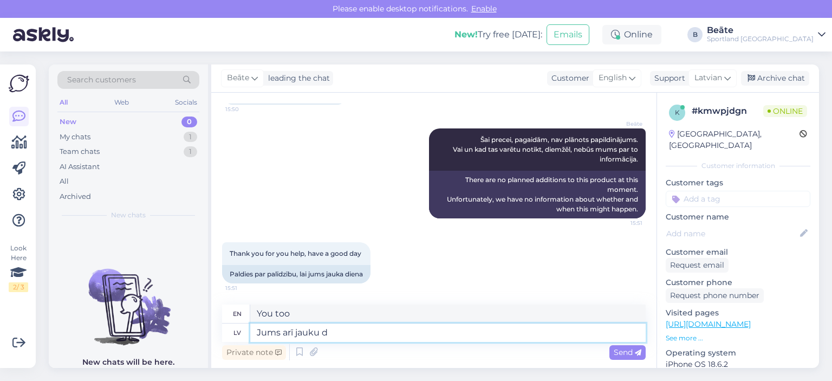
type textarea "Jums arī jauku di"
type textarea "You too, nice."
type textarea "Jums arī jauku dienu!"
type textarea "Have a nice day too!"
type textarea "Jums arī jauku dienu!"
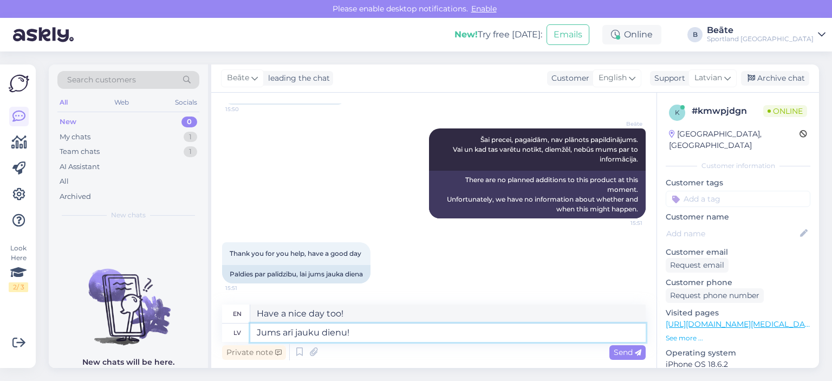
drag, startPoint x: 371, startPoint y: 336, endPoint x: 256, endPoint y: 334, distance: 115.3
click at [256, 334] on textarea "Jums arī jauku dienu!" at bounding box center [447, 332] width 395 height 18
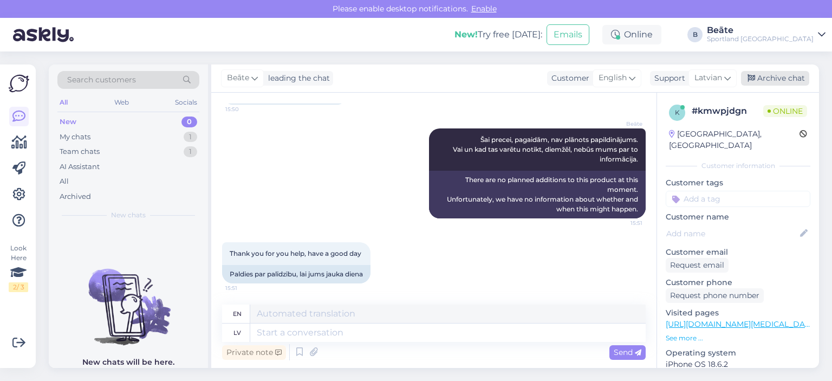
click at [762, 74] on div "Archive chat" at bounding box center [775, 78] width 68 height 15
